Goal: Navigation & Orientation: Find specific page/section

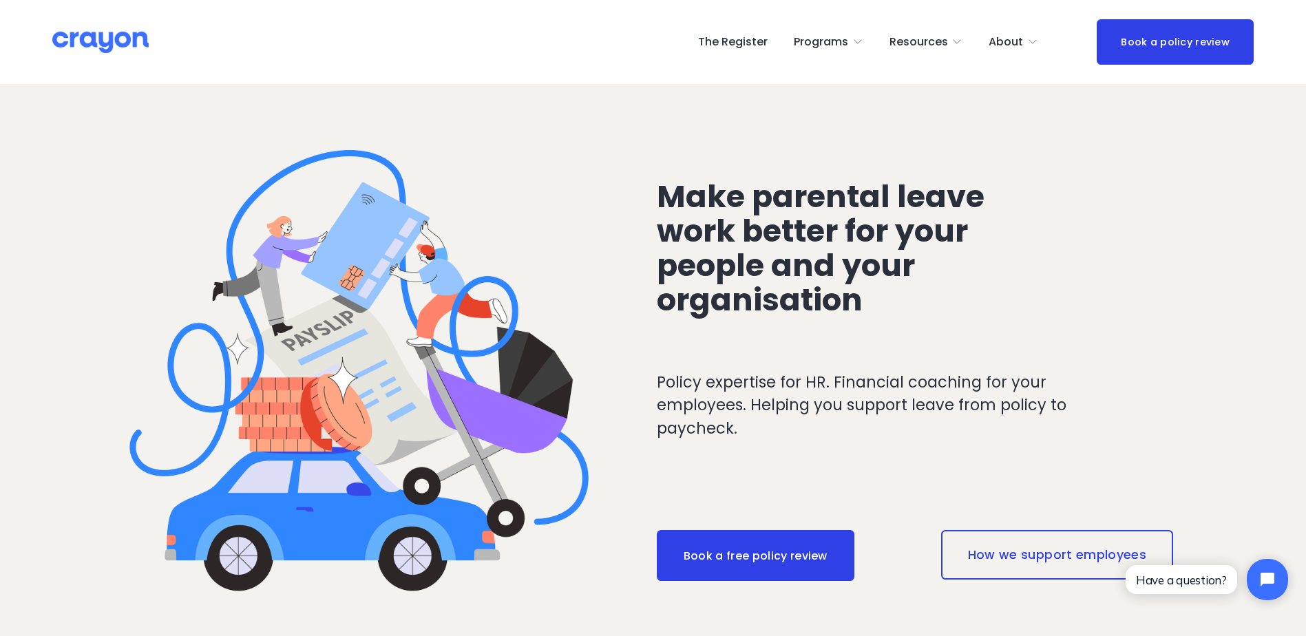
click at [735, 46] on link "The Register" at bounding box center [733, 42] width 70 height 22
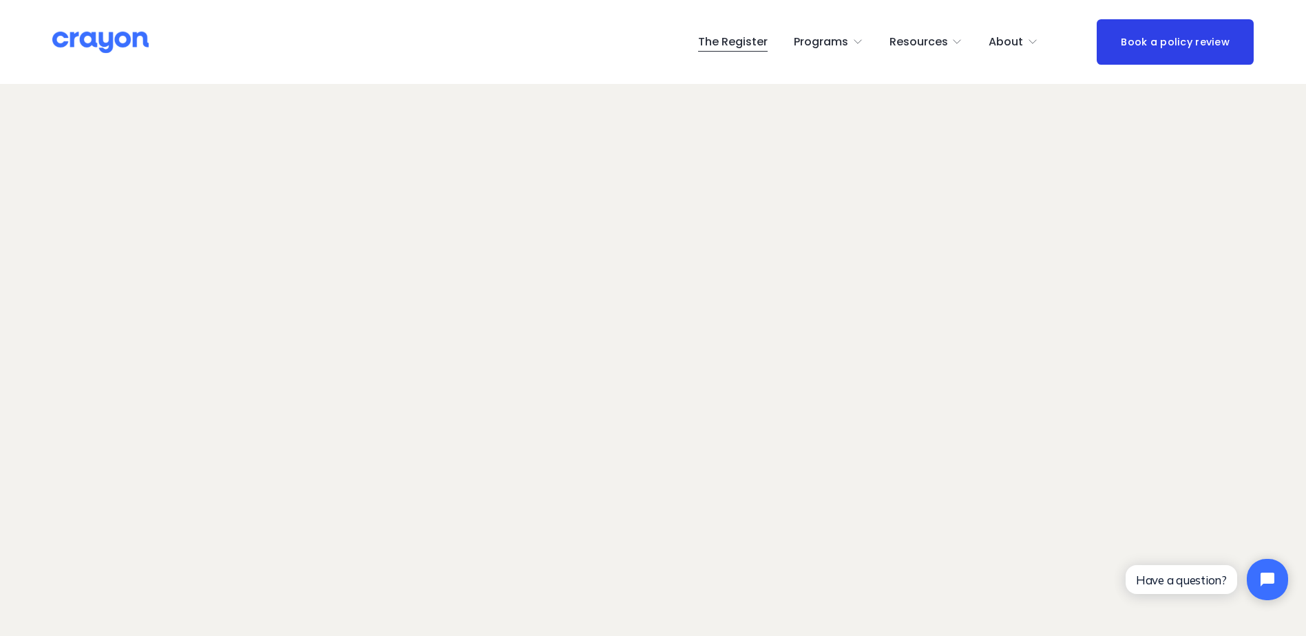
scroll to position [87, 0]
click at [837, 47] on span "Programs" at bounding box center [821, 42] width 54 height 20
click at [0, 0] on span "About Us" at bounding box center [0, 0] width 0 height 0
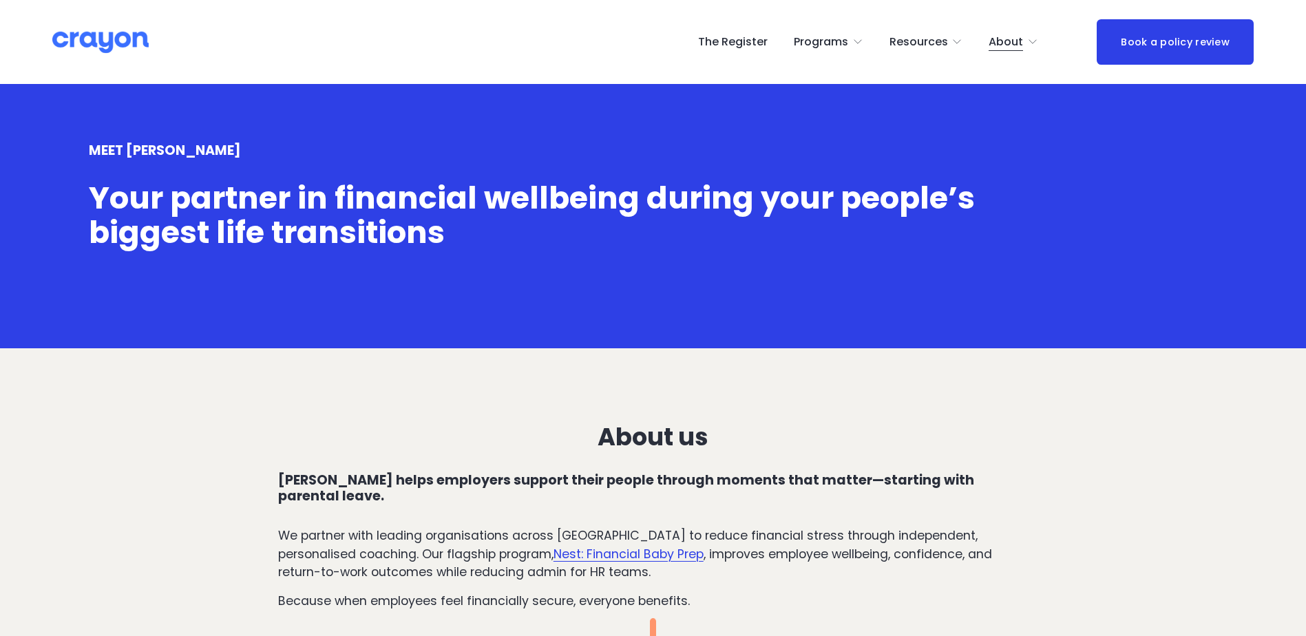
click at [761, 49] on link "The Register" at bounding box center [733, 42] width 70 height 22
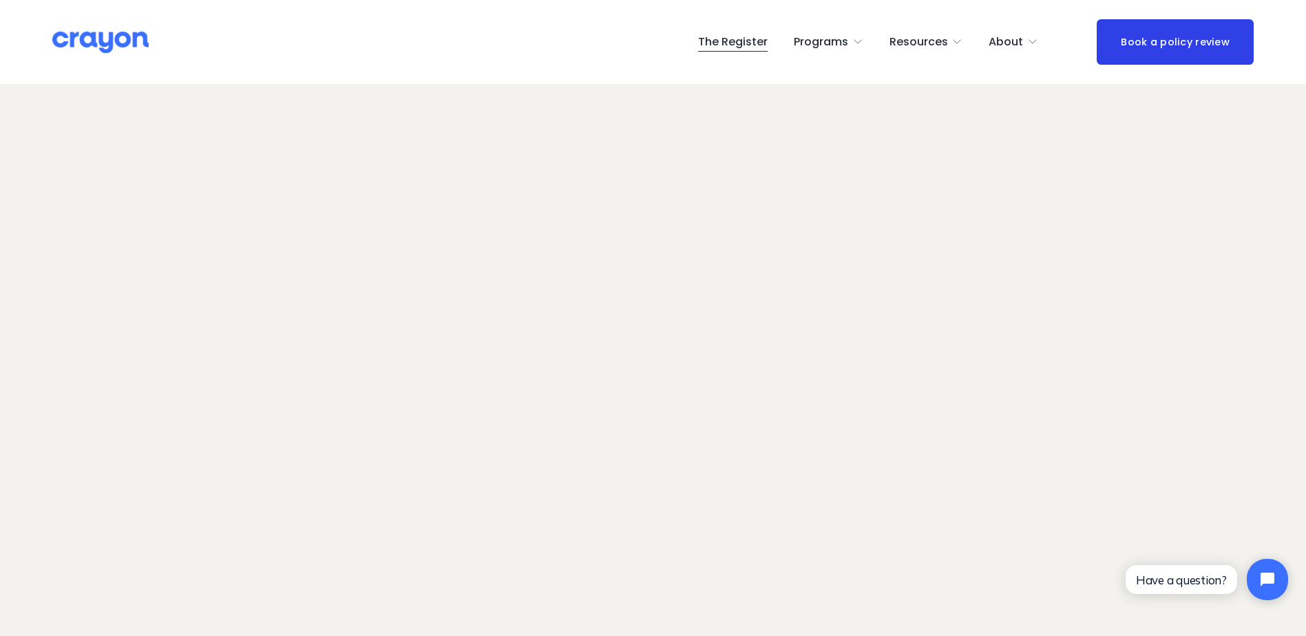
scroll to position [87, 0]
